Goal: Ask a question

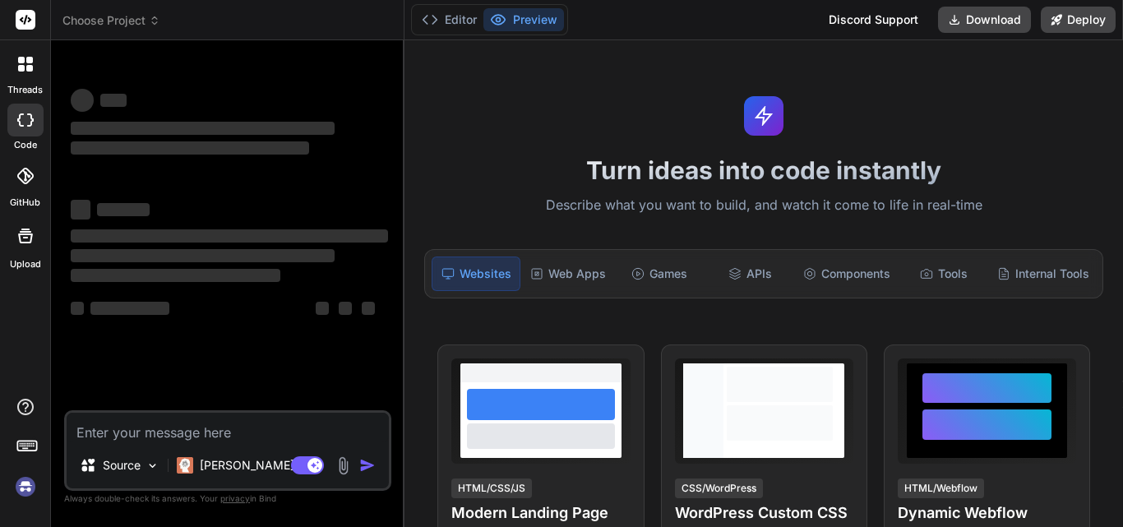
type textarea "x"
click at [219, 438] on textarea at bounding box center [228, 428] width 322 height 30
type textarea "h"
type textarea "x"
type textarea "hi"
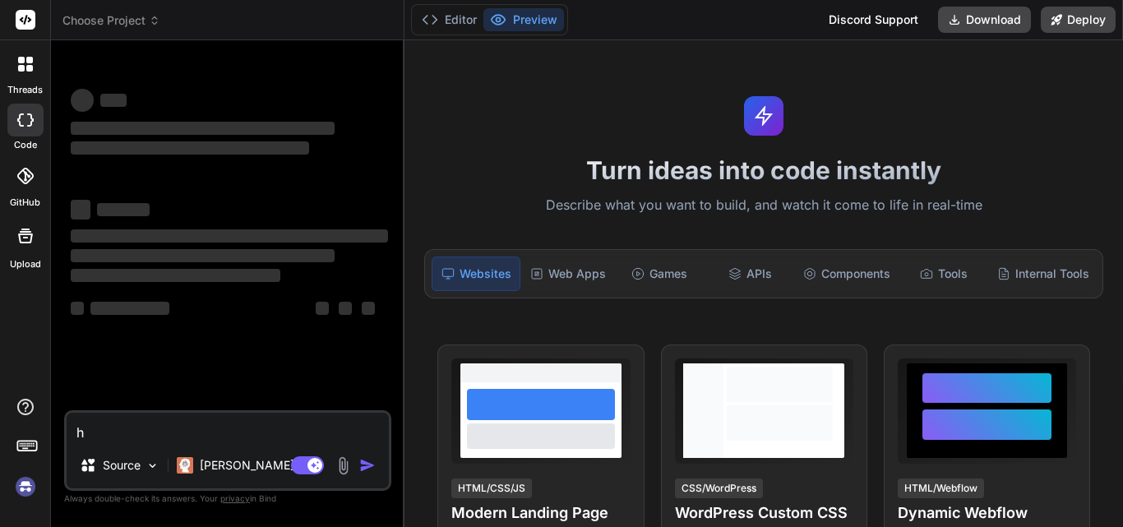
type textarea "x"
type textarea "hii"
type textarea "x"
type textarea "hii"
type textarea "x"
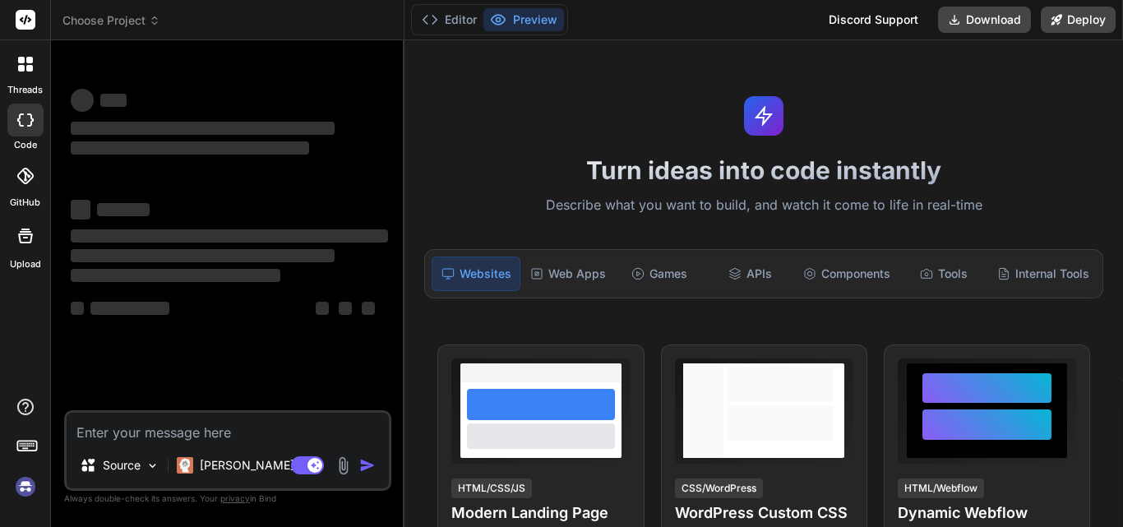
click at [268, 422] on textarea at bounding box center [228, 428] width 322 height 30
type textarea "h"
type textarea "x"
type textarea "hi"
type textarea "x"
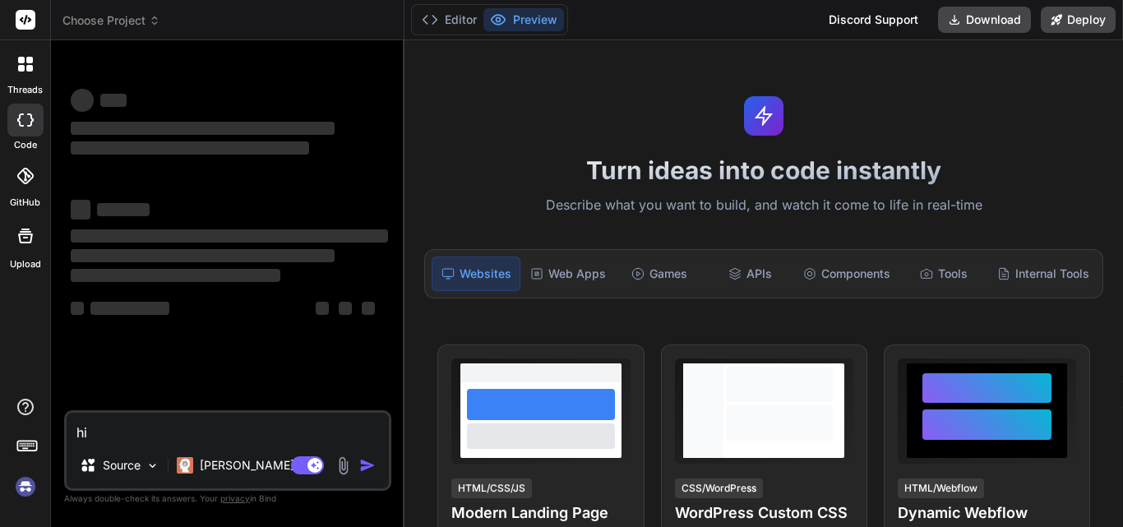
type textarea "hii"
type textarea "x"
type textarea "hii"
